Goal: Obtain resource: Obtain resource

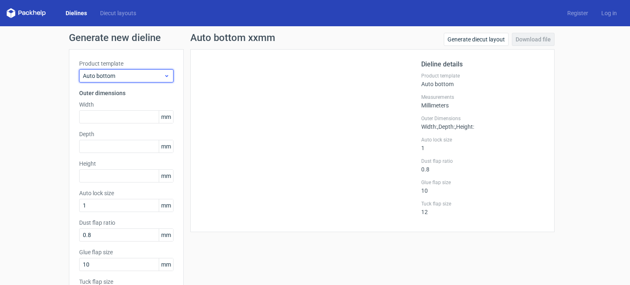
click at [133, 74] on span "Auto bottom" at bounding box center [123, 76] width 81 height 8
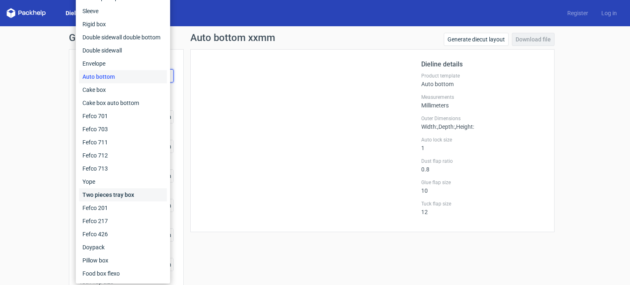
click at [129, 195] on div "Two pieces tray box" at bounding box center [123, 194] width 88 height 13
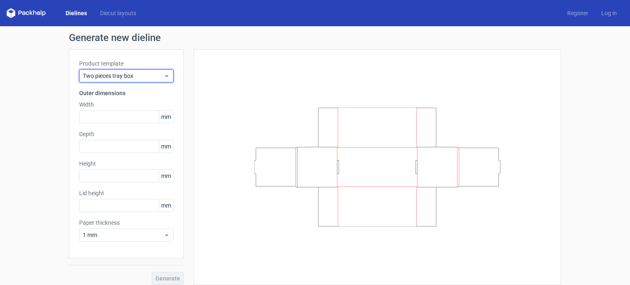
click at [132, 80] on div "Two pieces tray box" at bounding box center [126, 75] width 94 height 13
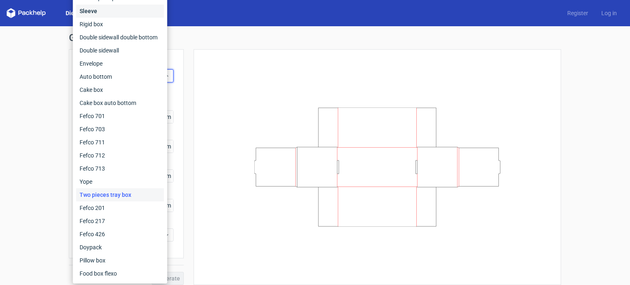
click at [131, 9] on div "Sleeve" at bounding box center [120, 11] width 88 height 13
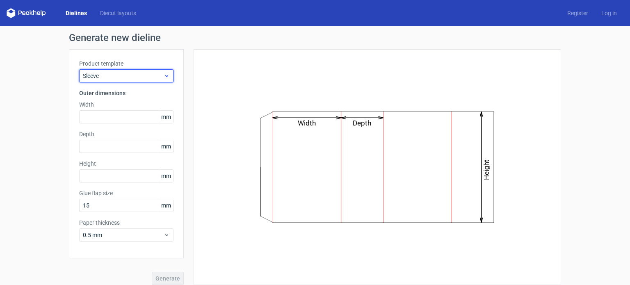
click at [142, 74] on span "Sleeve" at bounding box center [123, 76] width 81 height 8
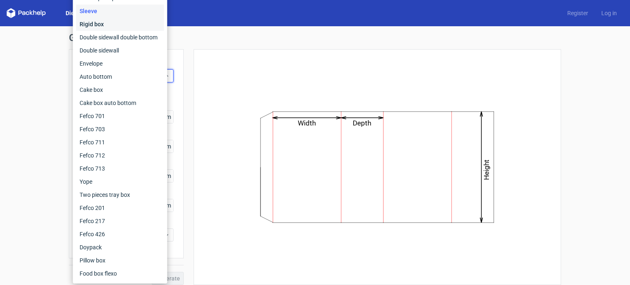
click at [131, 27] on div "Rigid box" at bounding box center [120, 24] width 88 height 13
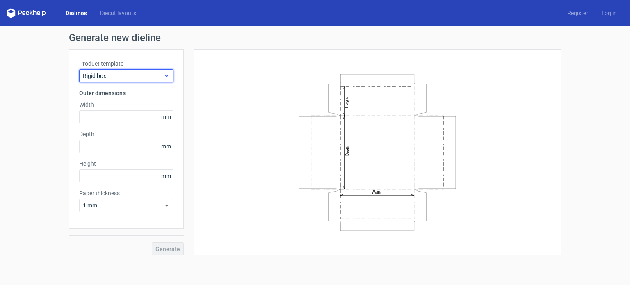
click at [136, 77] on span "Rigid box" at bounding box center [123, 76] width 81 height 8
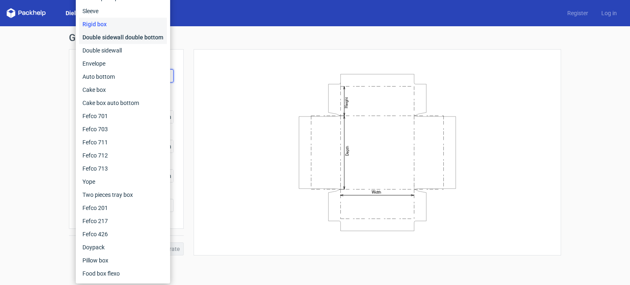
click at [138, 43] on div "Double sidewall double bottom" at bounding box center [123, 37] width 88 height 13
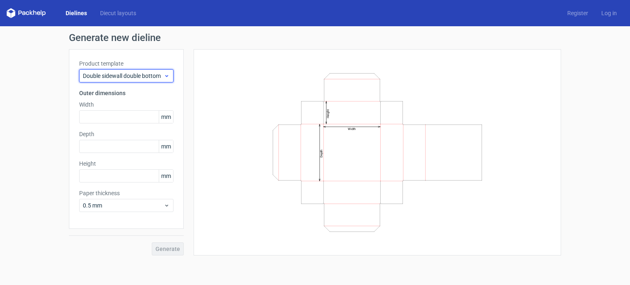
click at [137, 78] on span "Double sidewall double bottom" at bounding box center [123, 76] width 81 height 8
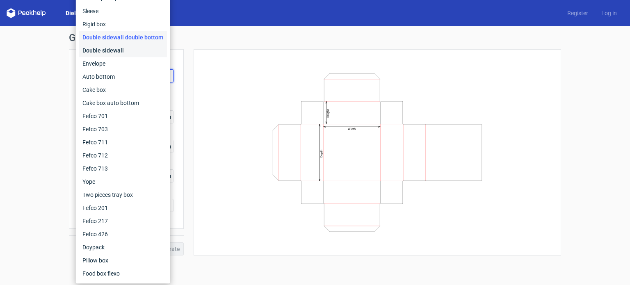
click at [133, 52] on div "Double sidewall" at bounding box center [123, 50] width 88 height 13
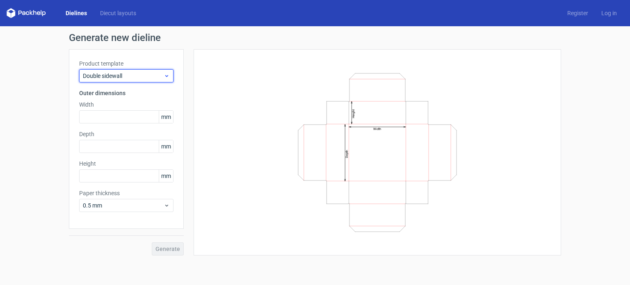
click at [151, 75] on span "Double sidewall" at bounding box center [123, 76] width 81 height 8
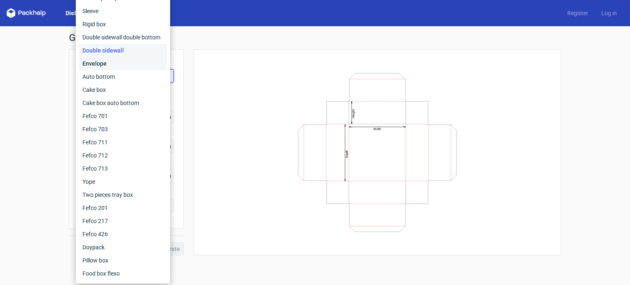
click at [128, 62] on div "Envelope" at bounding box center [123, 63] width 88 height 13
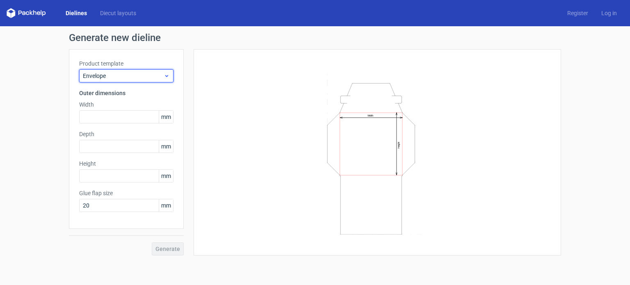
click at [147, 74] on span "Envelope" at bounding box center [123, 76] width 81 height 8
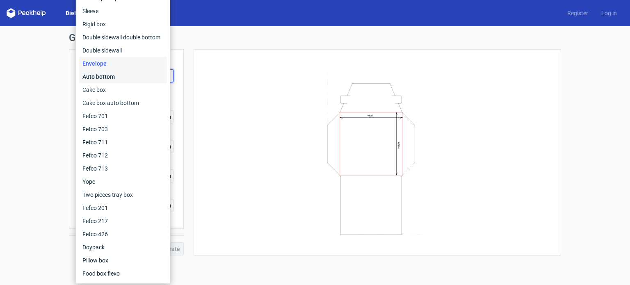
click at [136, 80] on div "Auto bottom" at bounding box center [123, 76] width 88 height 13
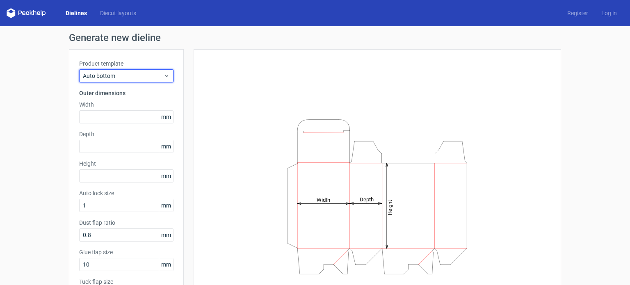
click at [136, 80] on div "Auto bottom" at bounding box center [126, 75] width 94 height 13
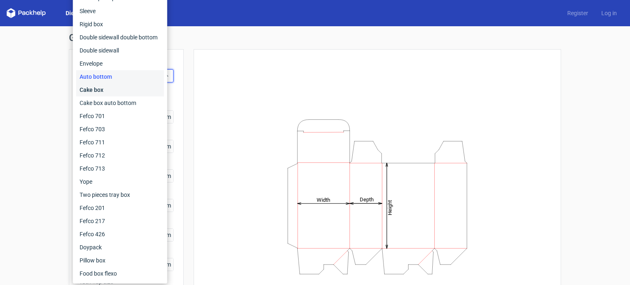
click at [128, 95] on div "Cake box" at bounding box center [120, 89] width 88 height 13
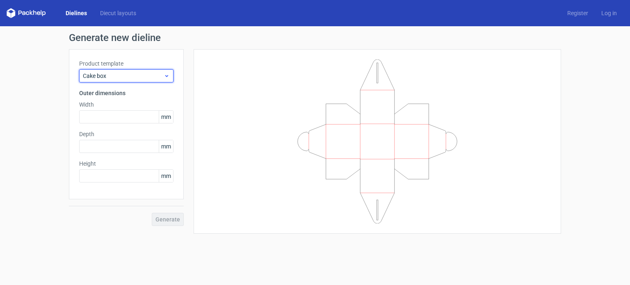
click at [135, 76] on span "Cake box" at bounding box center [123, 76] width 81 height 8
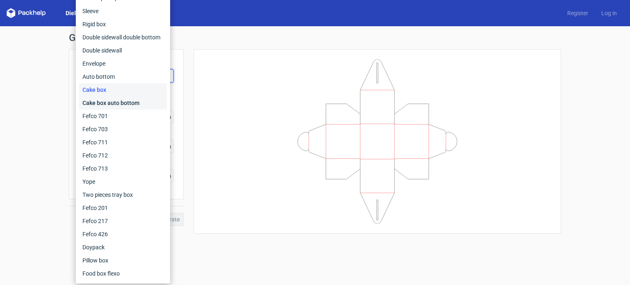
click at [126, 104] on div "Cake box auto bottom" at bounding box center [123, 102] width 88 height 13
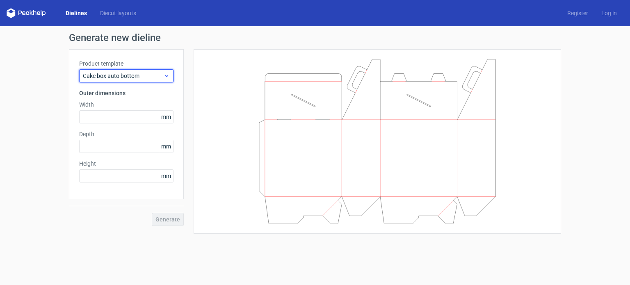
click at [134, 73] on span "Cake box auto bottom" at bounding box center [123, 76] width 81 height 8
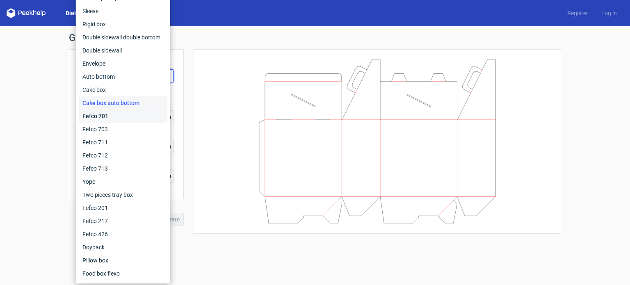
click at [117, 118] on div "Fefco 701" at bounding box center [123, 116] width 88 height 13
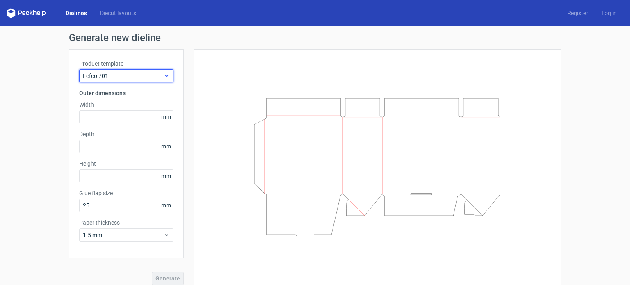
click at [130, 81] on div "Fefco 701" at bounding box center [126, 75] width 94 height 13
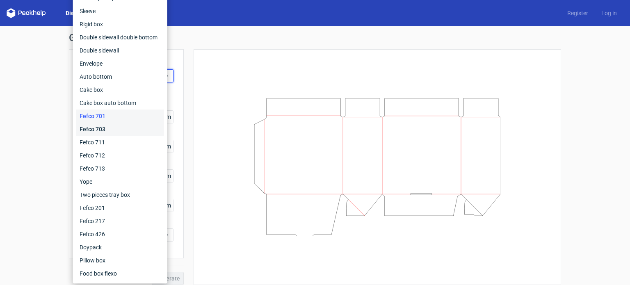
click at [114, 125] on div "Fefco 703" at bounding box center [120, 129] width 88 height 13
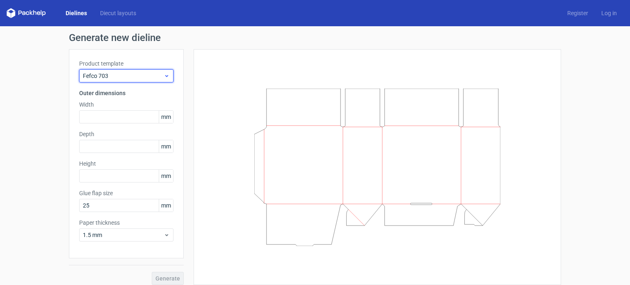
click at [132, 73] on span "Fefco 703" at bounding box center [123, 76] width 81 height 8
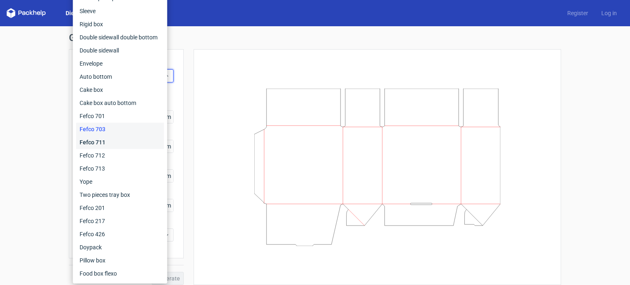
click at [101, 142] on div "Fefco 711" at bounding box center [120, 142] width 88 height 13
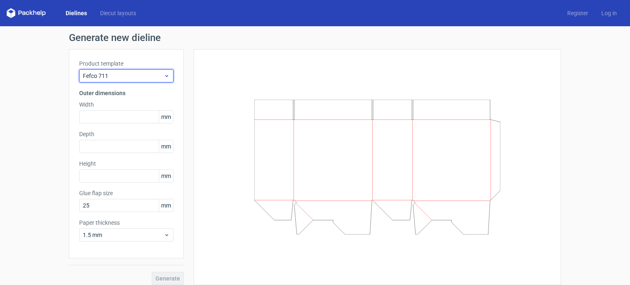
click at [131, 75] on span "Fefco 711" at bounding box center [123, 76] width 81 height 8
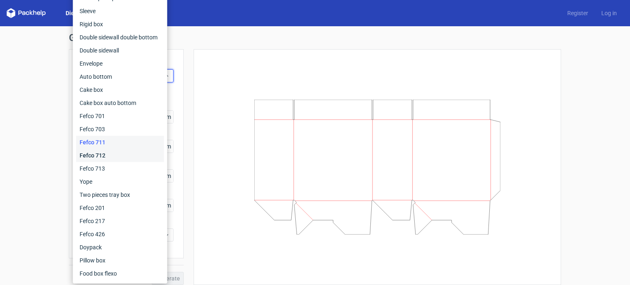
click at [105, 156] on div "Fefco 712" at bounding box center [120, 155] width 88 height 13
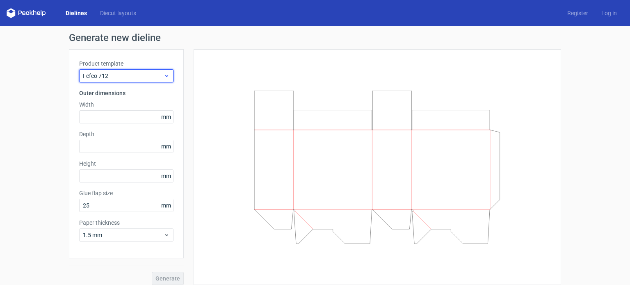
click at [128, 80] on div "Fefco 712" at bounding box center [126, 75] width 94 height 13
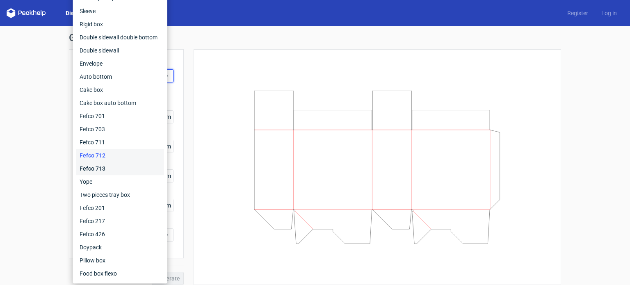
click at [100, 171] on div "Fefco 713" at bounding box center [120, 168] width 88 height 13
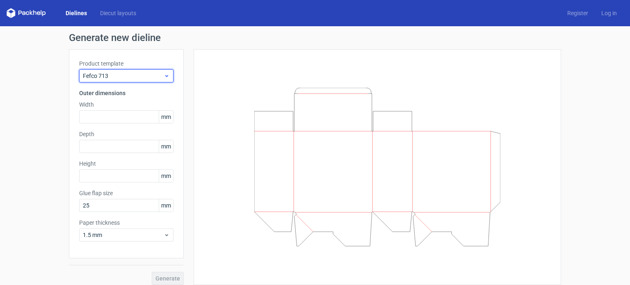
click at [126, 80] on div "Fefco 713" at bounding box center [126, 75] width 94 height 13
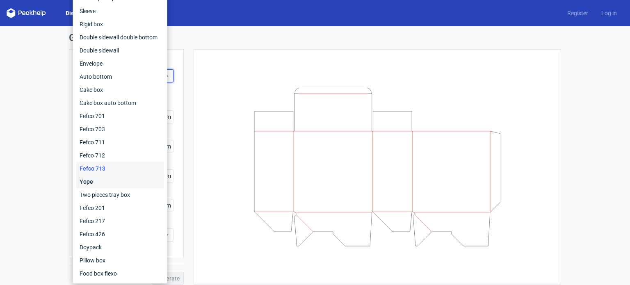
click at [97, 180] on div "Yope" at bounding box center [120, 181] width 88 height 13
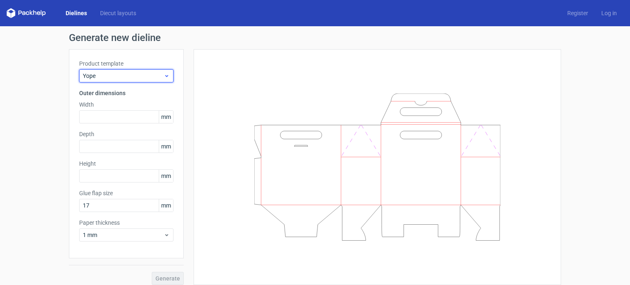
click at [147, 74] on span "Yope" at bounding box center [123, 76] width 81 height 8
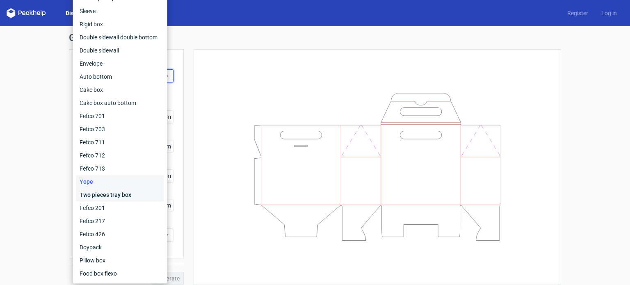
click at [107, 199] on div "Two pieces tray box" at bounding box center [120, 194] width 88 height 13
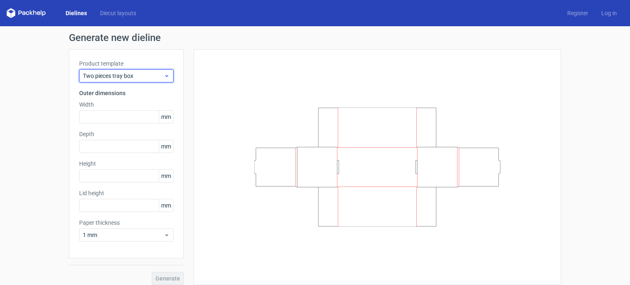
click at [136, 73] on span "Two pieces tray box" at bounding box center [123, 76] width 81 height 8
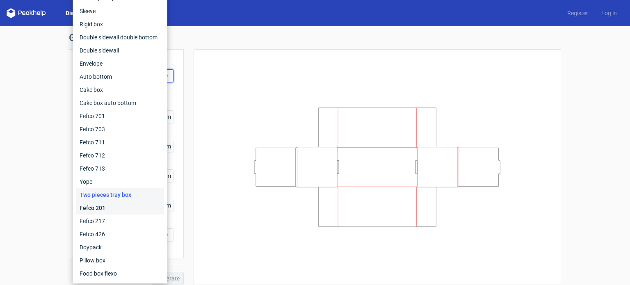
click at [108, 210] on div "Fefco 201" at bounding box center [120, 208] width 88 height 13
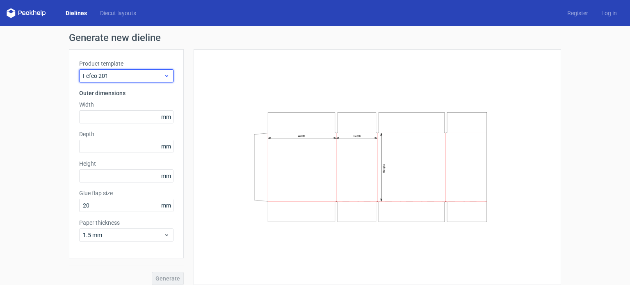
click at [140, 76] on span "Fefco 201" at bounding box center [123, 76] width 81 height 8
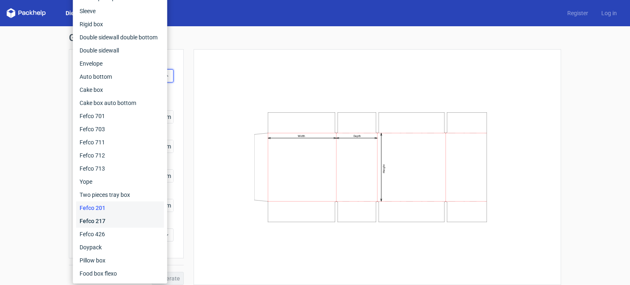
click at [99, 221] on div "Fefco 217" at bounding box center [120, 221] width 88 height 13
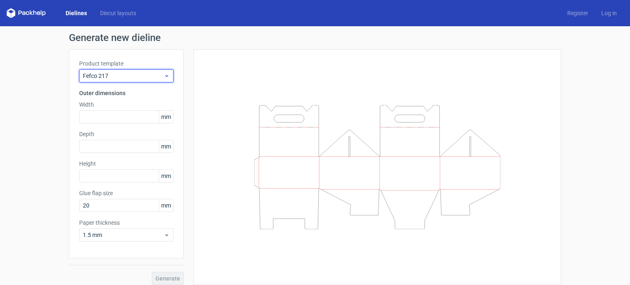
click at [112, 72] on span "Fefco 217" at bounding box center [123, 76] width 81 height 8
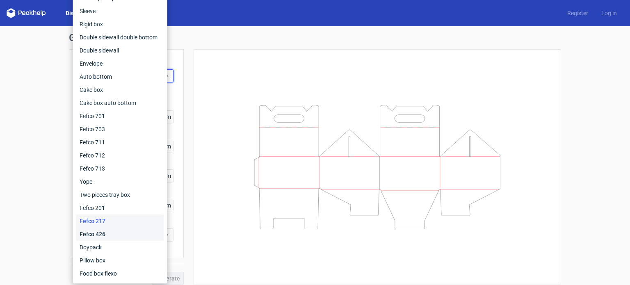
click at [92, 232] on div "Fefco 426" at bounding box center [120, 234] width 88 height 13
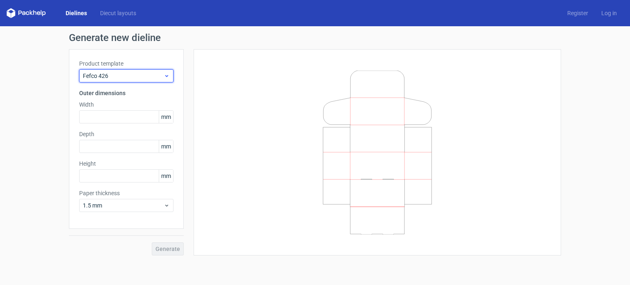
click at [149, 79] on span "Fefco 426" at bounding box center [123, 76] width 81 height 8
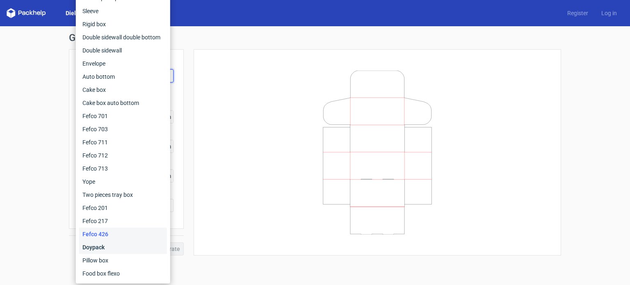
click at [108, 247] on div "Doypack" at bounding box center [123, 247] width 88 height 13
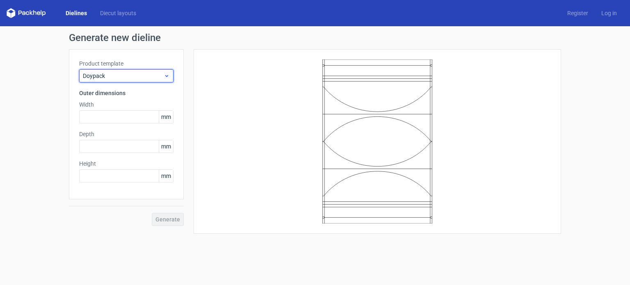
click at [148, 77] on span "Doypack" at bounding box center [123, 76] width 81 height 8
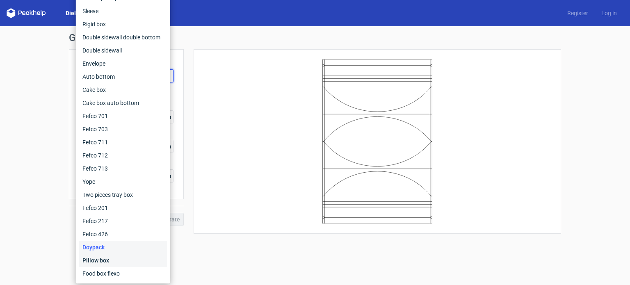
click at [110, 260] on div "Pillow box" at bounding box center [123, 260] width 88 height 13
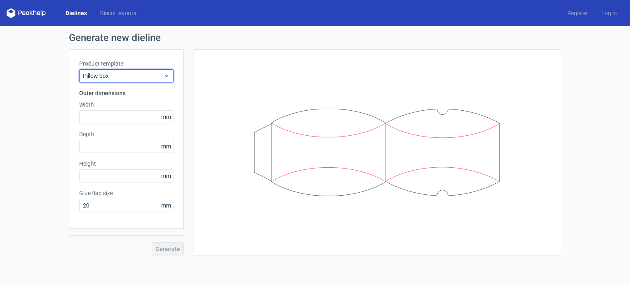
click at [144, 72] on span "Pillow box" at bounding box center [123, 76] width 81 height 8
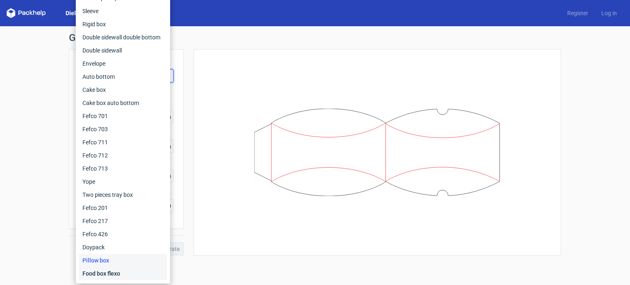
click at [87, 273] on div "Food box flexo" at bounding box center [123, 273] width 88 height 13
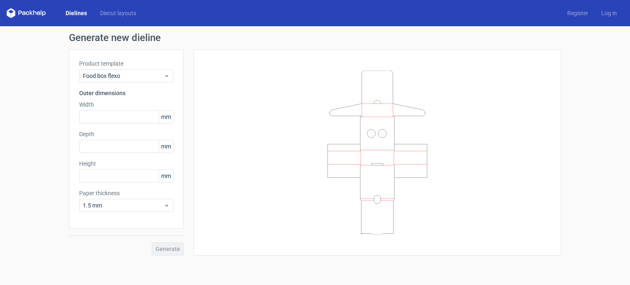
click at [146, 69] on div "Product template Food box flexo" at bounding box center [126, 71] width 94 height 23
click at [135, 77] on span "Food box flexo" at bounding box center [123, 76] width 81 height 8
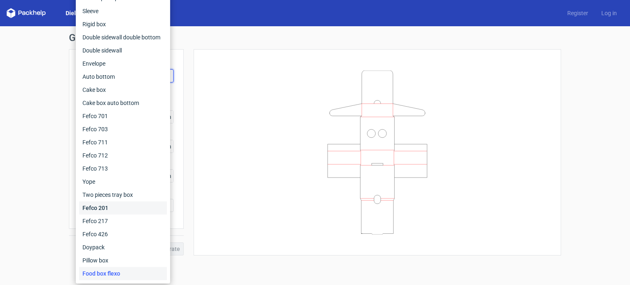
click at [101, 210] on div "Fefco 201" at bounding box center [123, 208] width 88 height 13
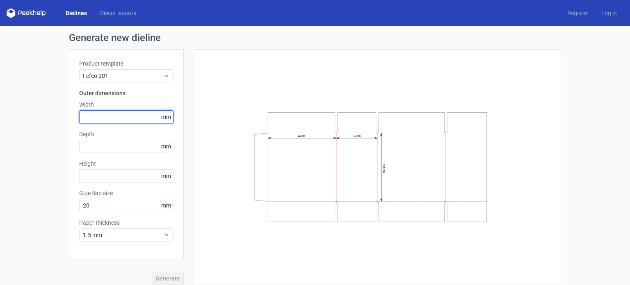
click at [117, 114] on input "text" at bounding box center [126, 116] width 94 height 13
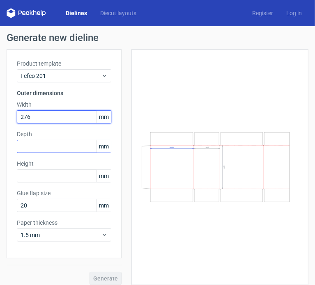
type input "276"
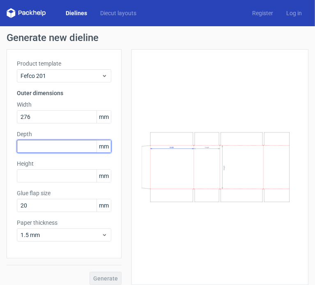
click at [53, 147] on input "text" at bounding box center [64, 146] width 94 height 13
type input "233"
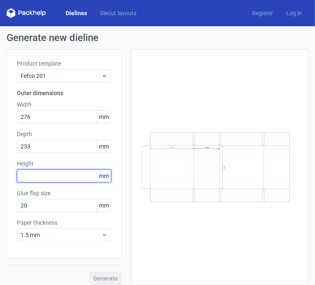
click at [60, 177] on input "text" at bounding box center [64, 176] width 94 height 13
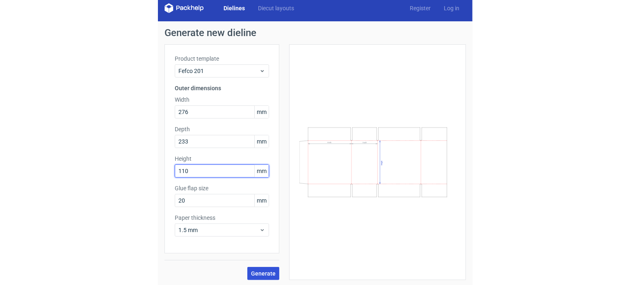
scroll to position [6, 0]
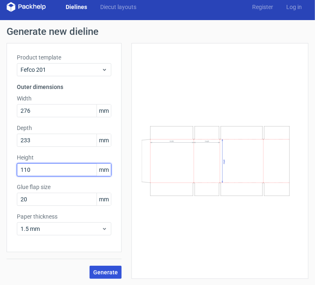
type input "110"
click at [115, 270] on span "Generate" at bounding box center [105, 273] width 25 height 6
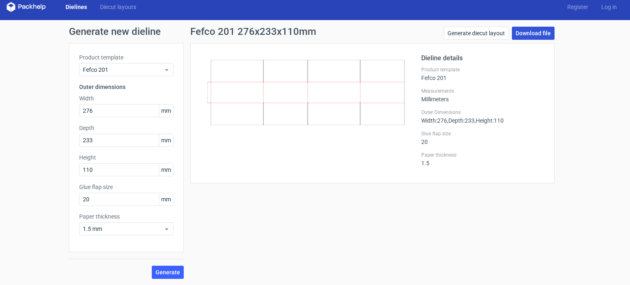
click at [525, 32] on link "Download file" at bounding box center [533, 33] width 43 height 13
